Goal: Navigation & Orientation: Find specific page/section

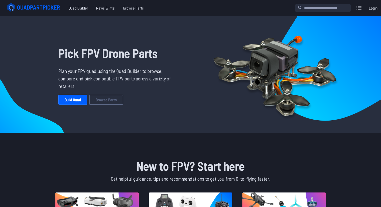
click at [34, 6] on icon at bounding box center [34, 8] width 56 height 10
click at [73, 7] on span "Quad Builder" at bounding box center [79, 8] width 28 height 10
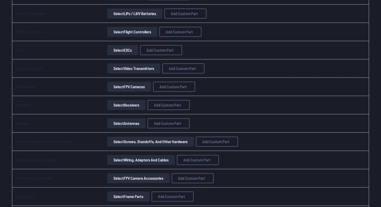
scroll to position [201, 0]
